Goal: Transaction & Acquisition: Subscribe to service/newsletter

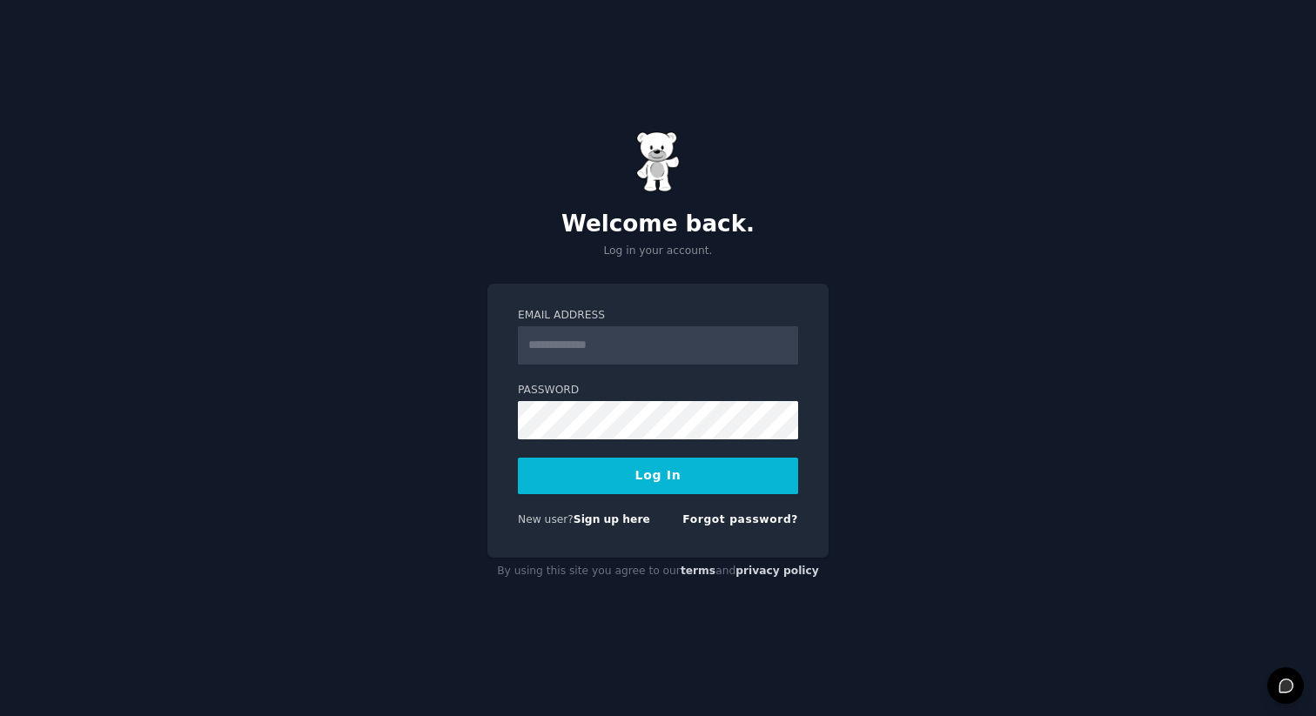
click at [654, 342] on input "Email Address" at bounding box center [658, 345] width 280 height 38
type input "**********"
click at [699, 473] on button "Log In" at bounding box center [658, 476] width 280 height 37
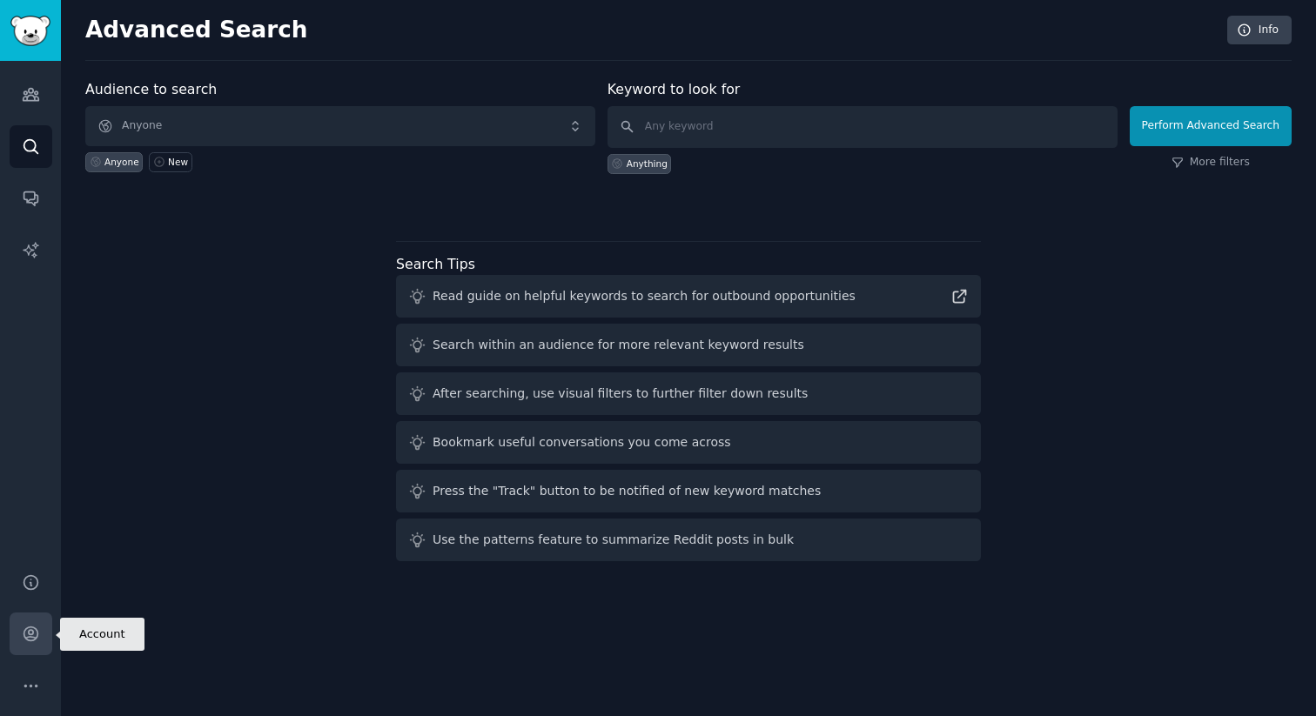
click at [38, 639] on icon "Sidebar" at bounding box center [31, 634] width 18 height 18
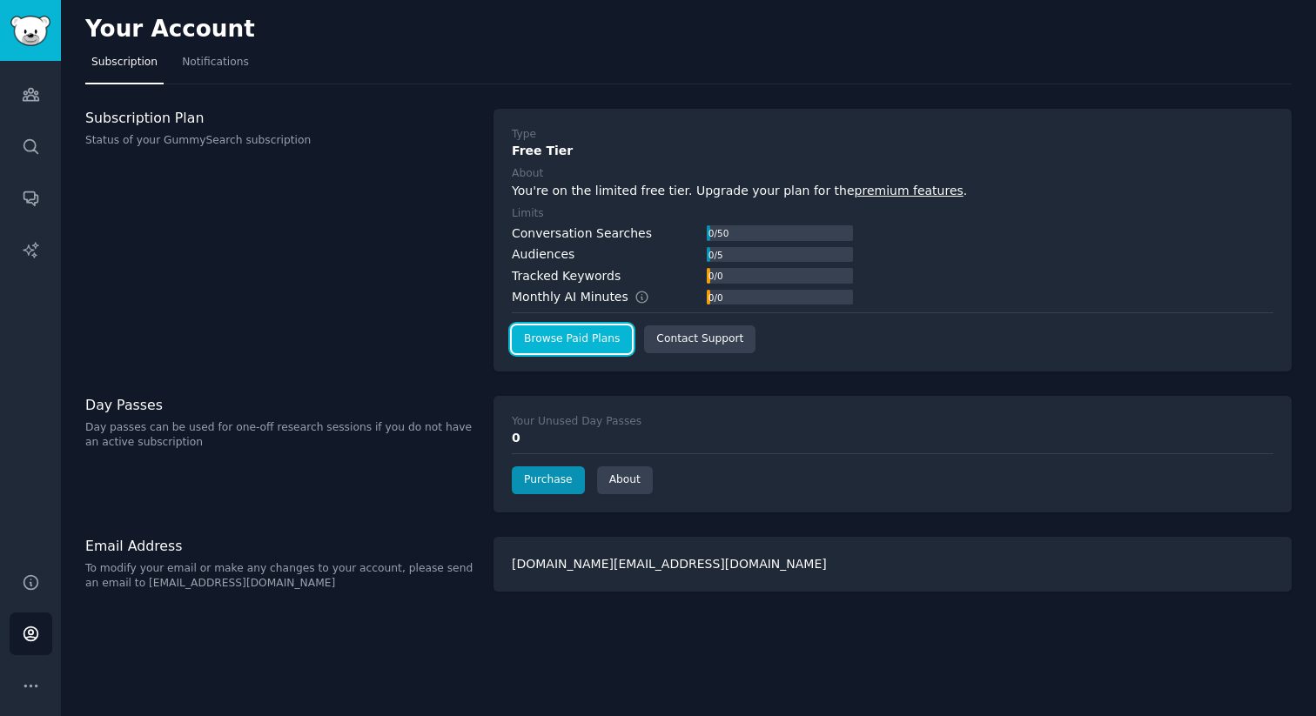
click at [538, 336] on link "Browse Paid Plans" at bounding box center [572, 340] width 120 height 28
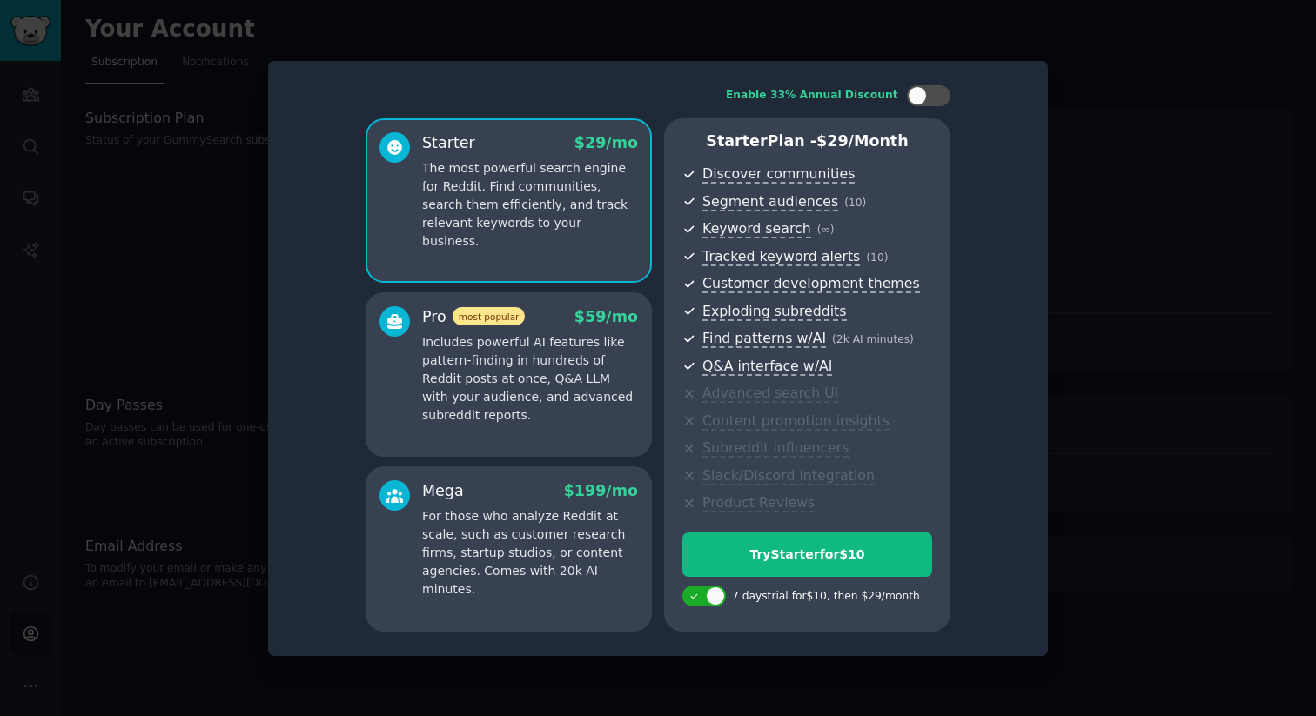
click at [578, 432] on div "Pro most popular $ 59 /mo Includes powerful AI features like pattern-finding in…" at bounding box center [509, 375] width 286 height 165
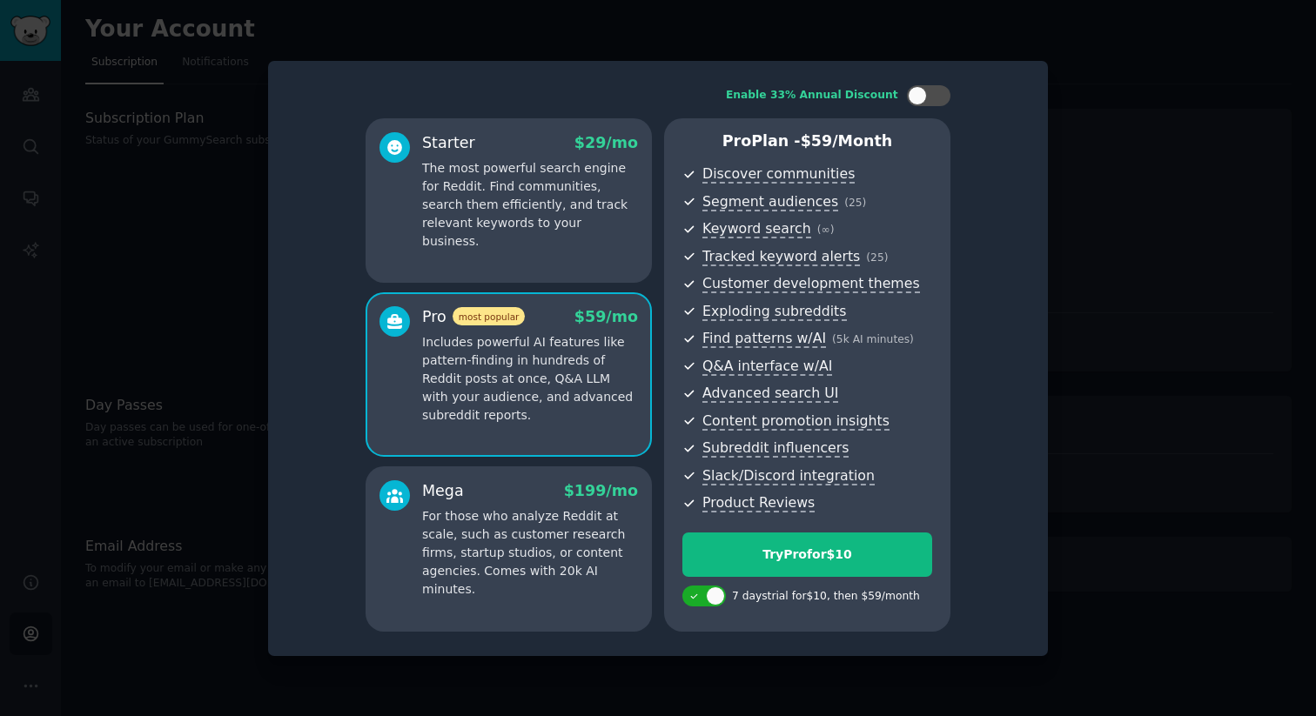
click at [219, 281] on div at bounding box center [658, 358] width 1316 height 716
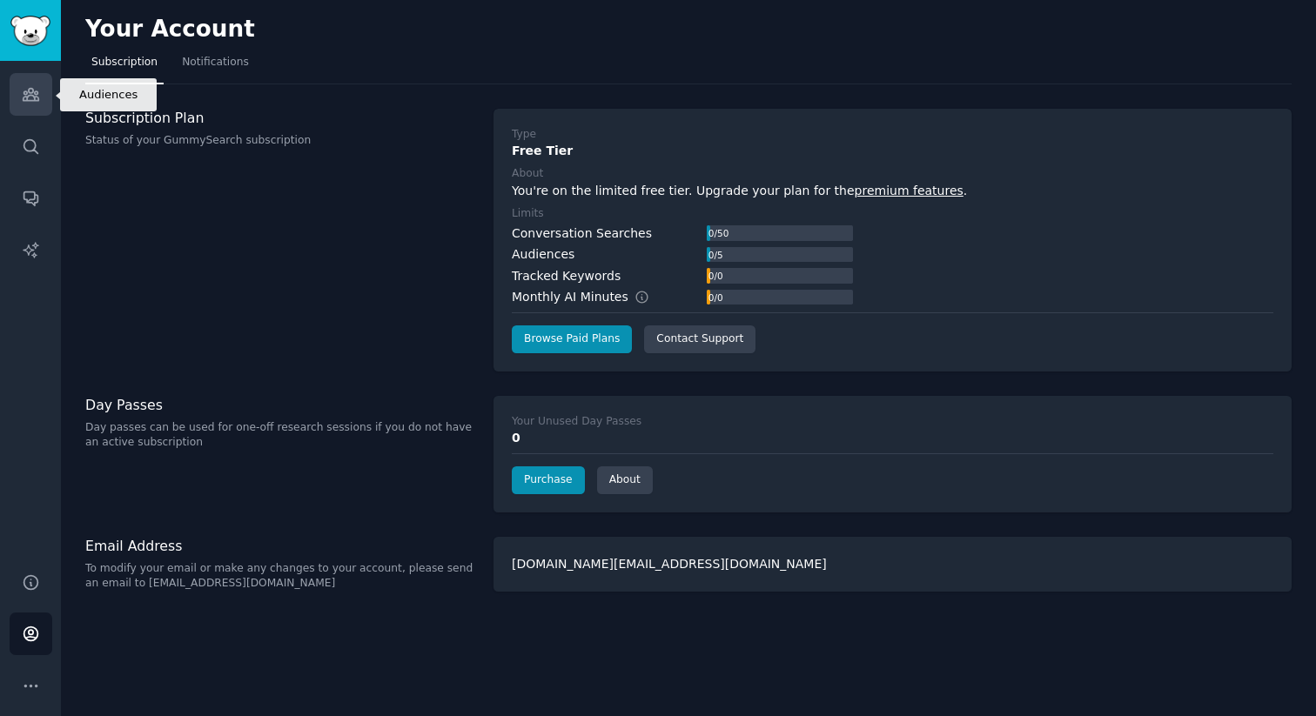
click at [27, 106] on link "Audiences" at bounding box center [31, 94] width 43 height 43
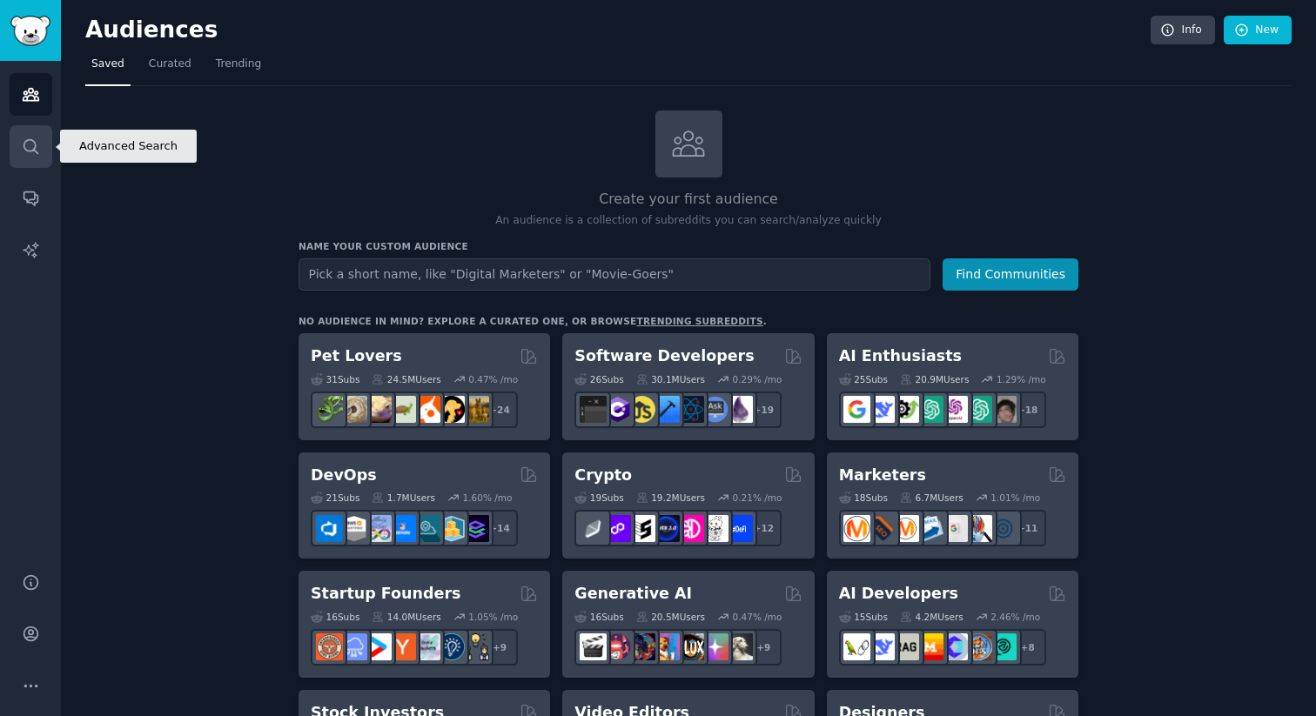
click at [42, 141] on link "Search" at bounding box center [31, 146] width 43 height 43
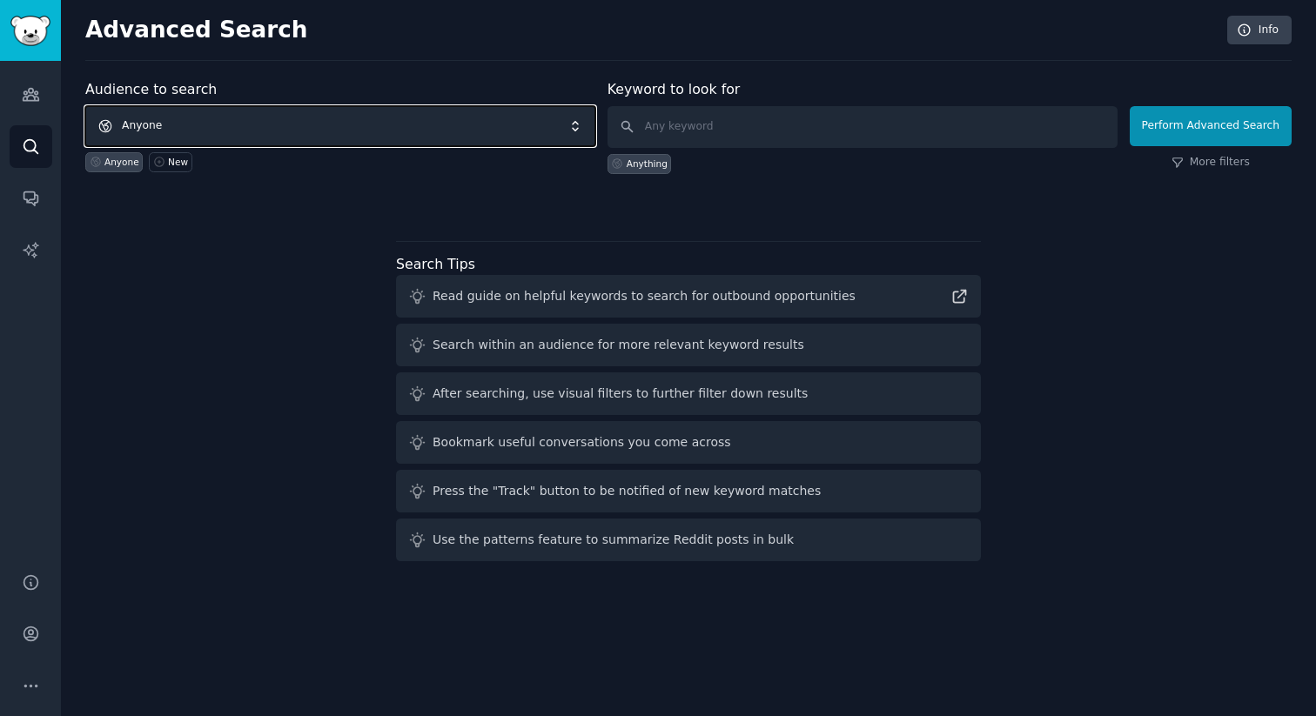
click at [318, 136] on span "Anyone" at bounding box center [340, 126] width 510 height 40
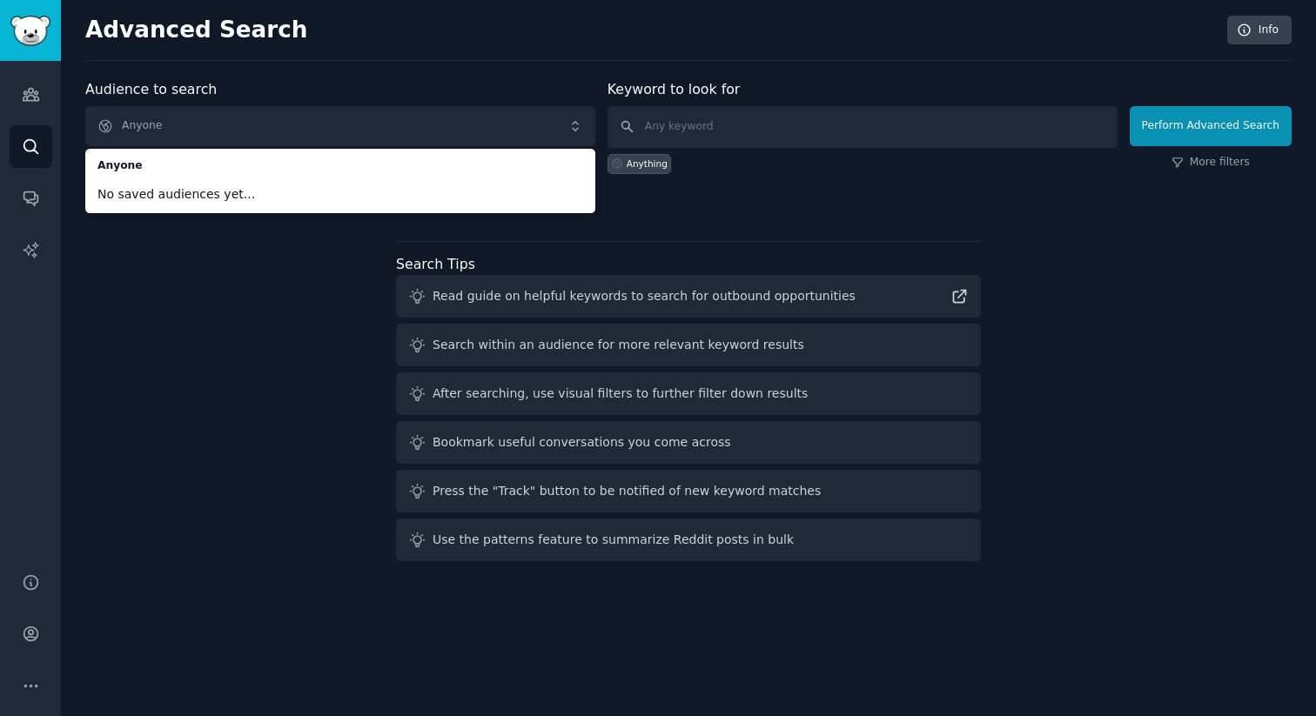
click at [261, 244] on div "Audience to search Anyone Anyone No saved audiences yet... Anyone New Keyword t…" at bounding box center [688, 323] width 1207 height 489
